Goal: Connect with others: Participate in discussion

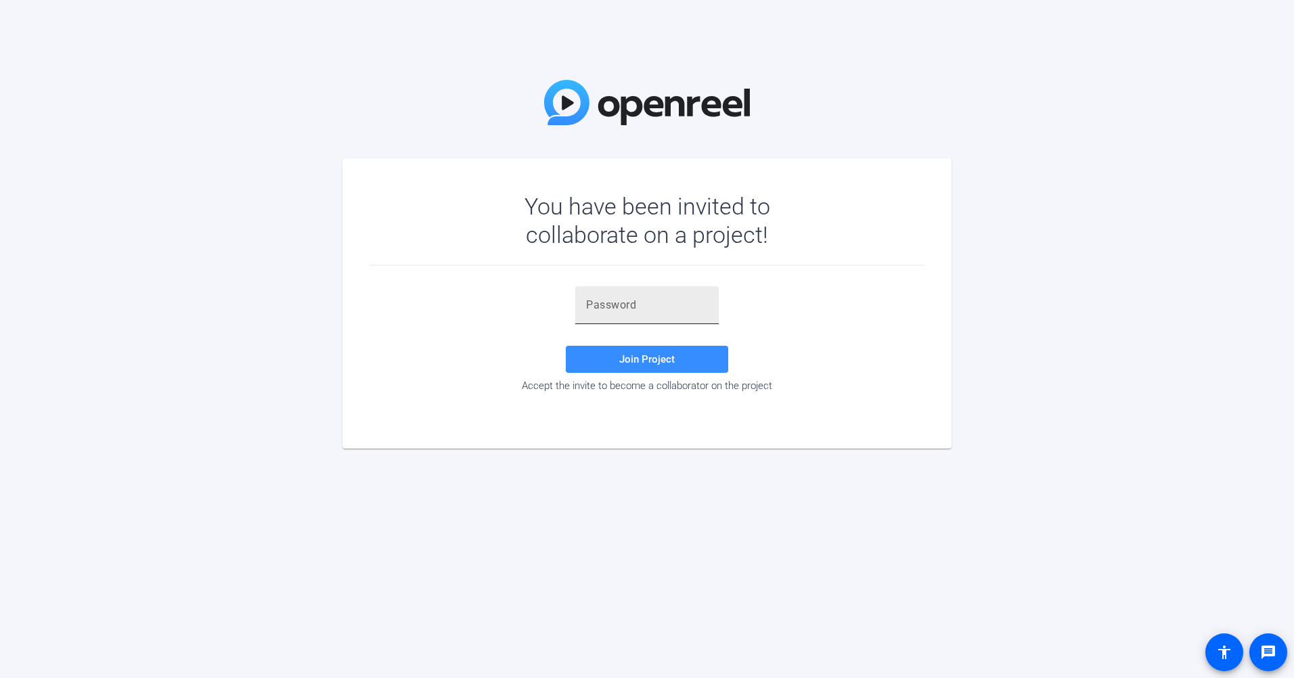
click at [649, 315] on div at bounding box center [647, 305] width 122 height 38
paste input "w#Y0p{"
click at [646, 364] on span "Join Project" at bounding box center [646, 359] width 55 height 12
click at [649, 288] on div "w#Y0p{" at bounding box center [647, 305] width 122 height 38
type input "w#Y0p{"
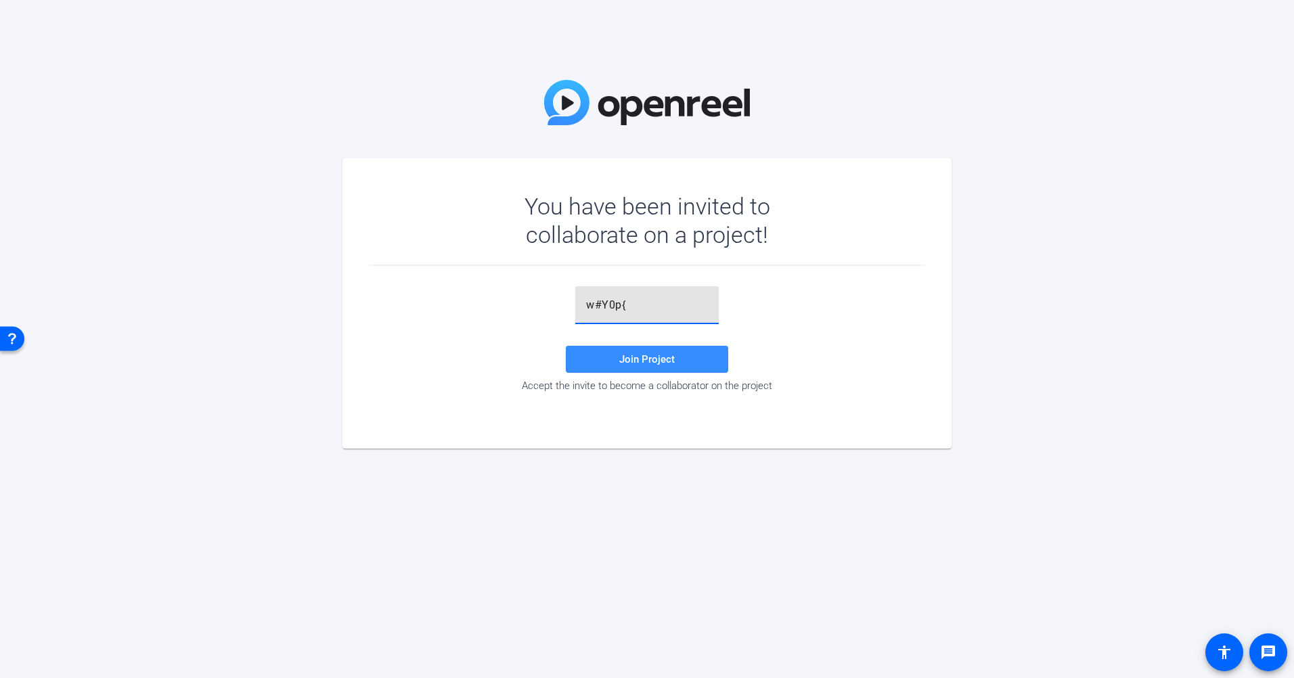
drag, startPoint x: 660, startPoint y: 325, endPoint x: 646, endPoint y: 335, distance: 16.9
click at [658, 325] on div at bounding box center [646, 331] width 143 height 15
click at [639, 363] on span "Join Project" at bounding box center [646, 359] width 55 height 12
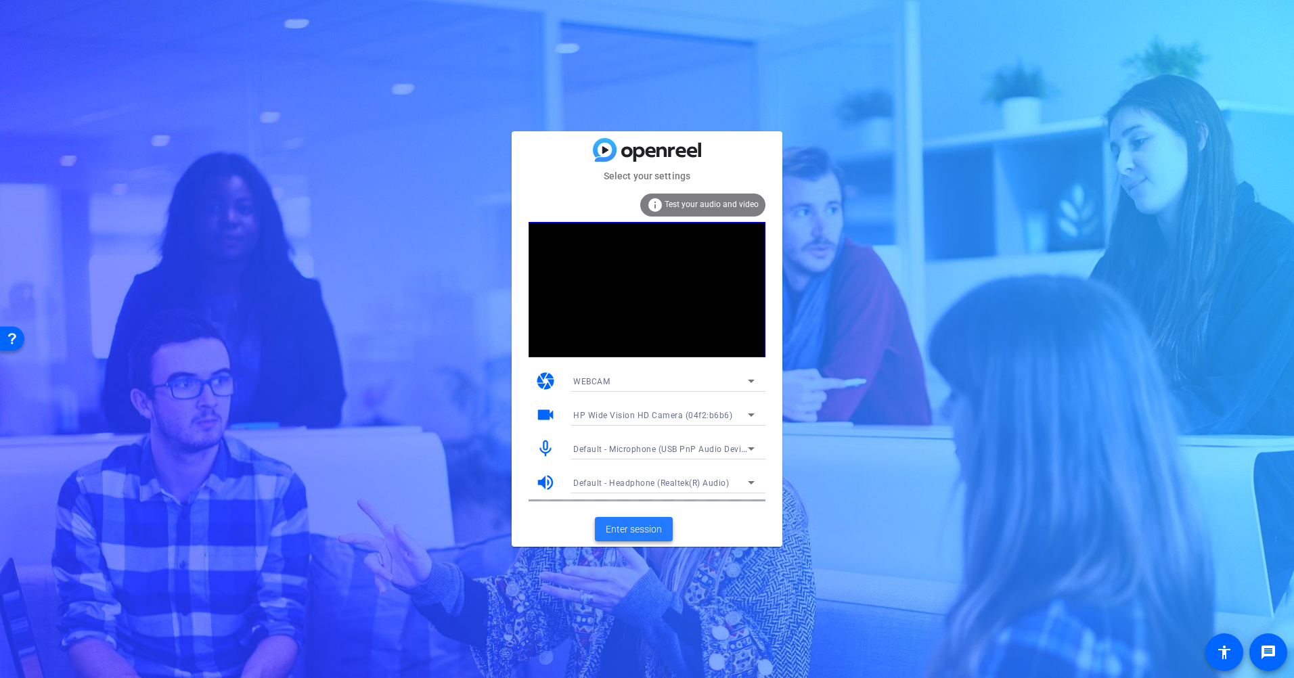
click at [631, 525] on span "Enter session" at bounding box center [634, 529] width 56 height 14
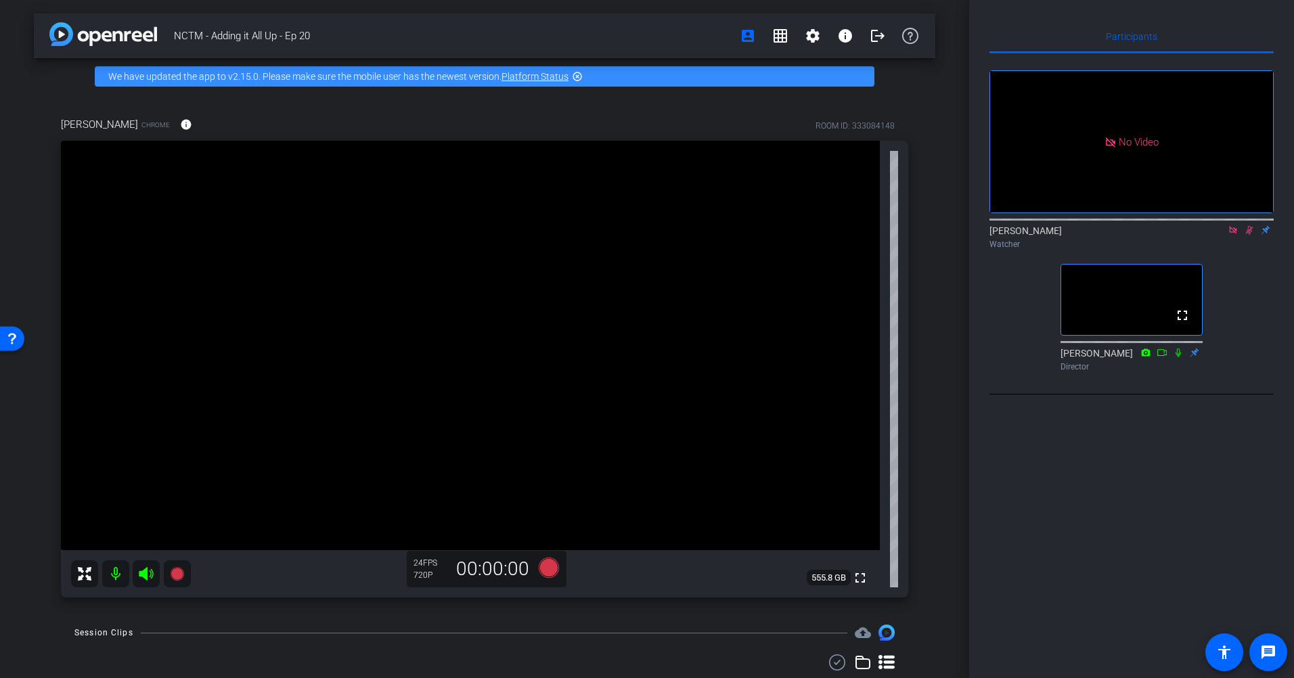
click at [1234, 235] on icon at bounding box center [1233, 229] width 11 height 9
click at [1232, 235] on icon at bounding box center [1233, 230] width 7 height 9
